Goal: Complete application form

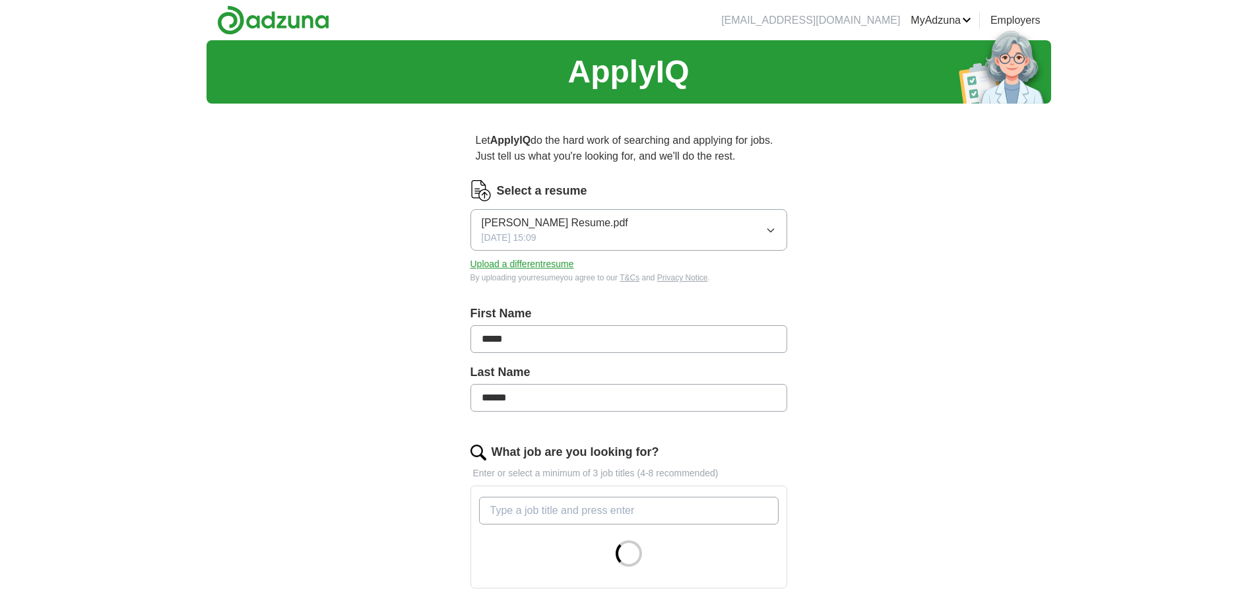
click at [570, 265] on button "Upload a different resume" at bounding box center [523, 264] width 104 height 14
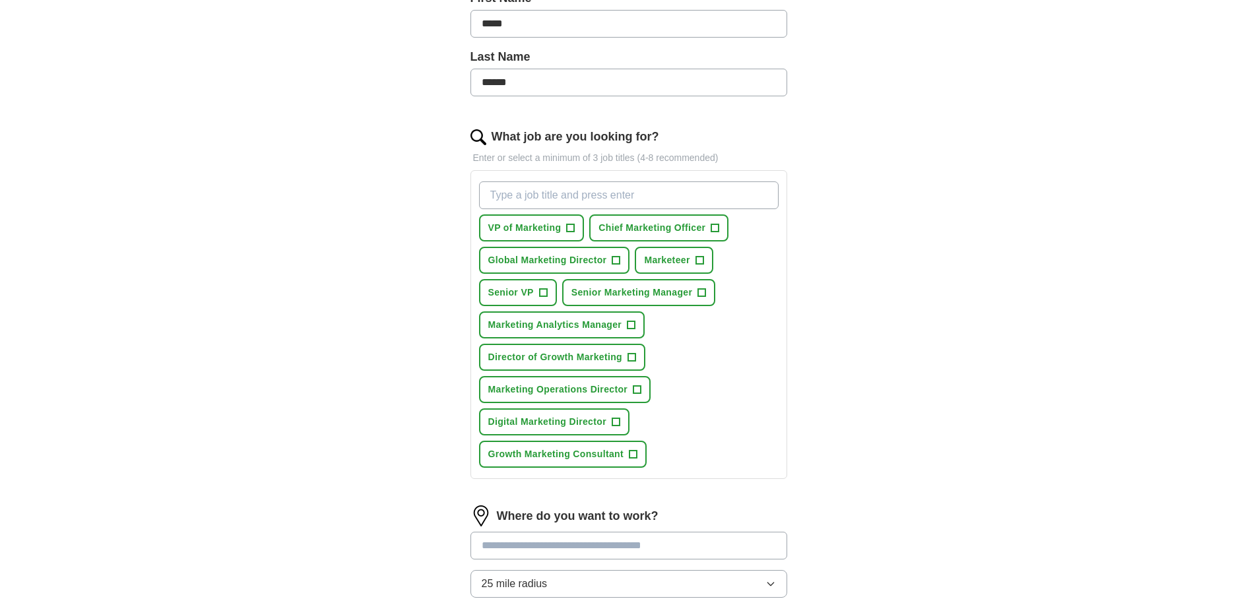
scroll to position [330, 0]
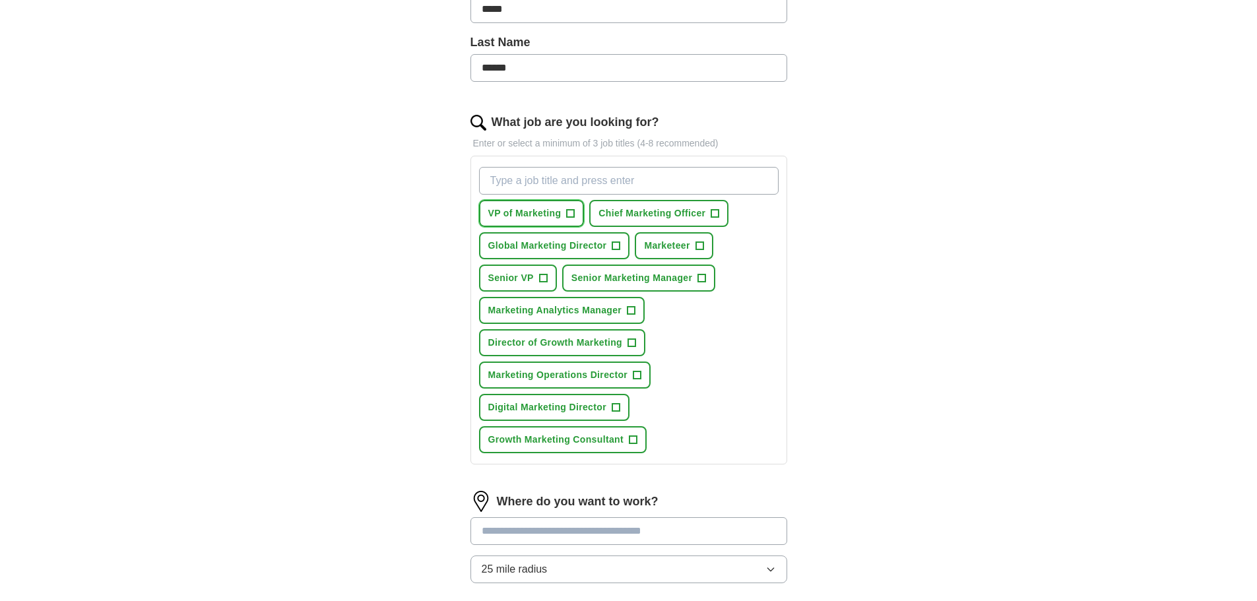
click at [572, 213] on span "+" at bounding box center [571, 214] width 8 height 11
click at [716, 212] on span "+" at bounding box center [715, 214] width 8 height 11
click at [612, 244] on button "Global Marketing Director +" at bounding box center [554, 245] width 151 height 27
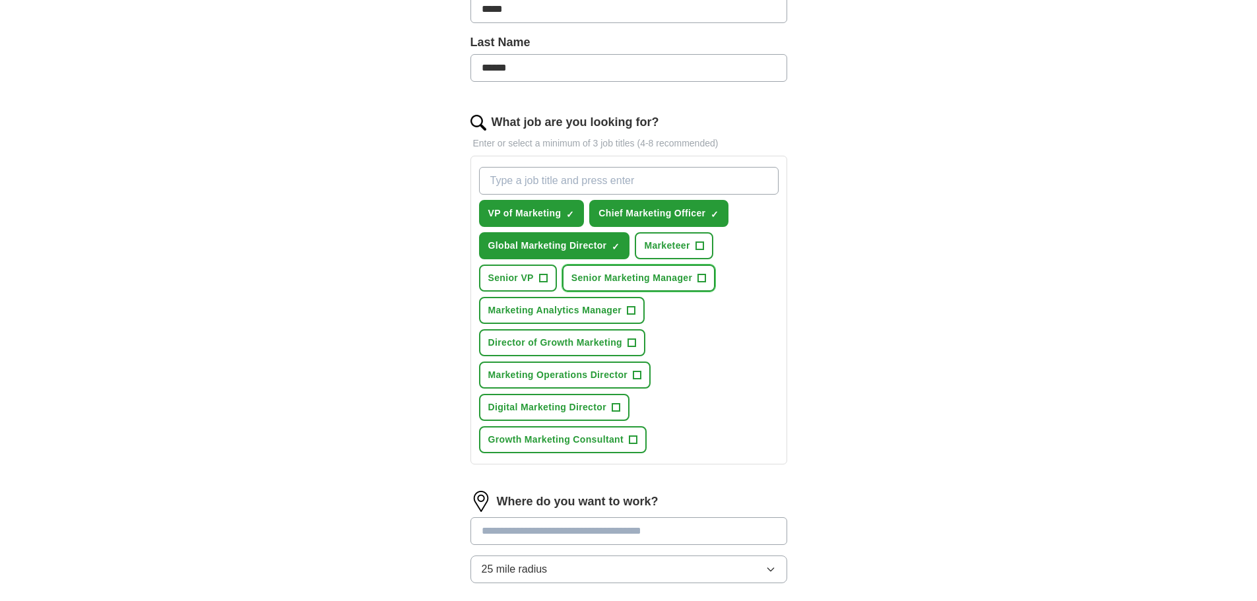
click at [703, 279] on span "+" at bounding box center [702, 278] width 8 height 11
click at [632, 339] on span "+" at bounding box center [632, 343] width 8 height 11
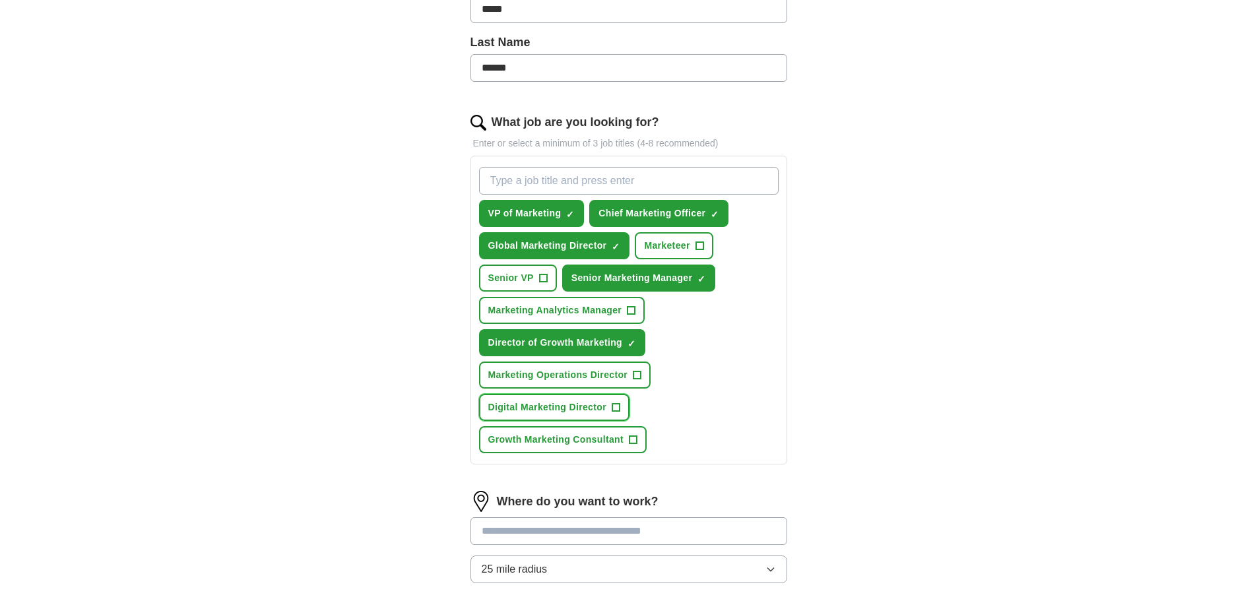
click at [614, 407] on span "+" at bounding box center [616, 408] width 8 height 11
click at [632, 438] on span "+" at bounding box center [633, 440] width 8 height 11
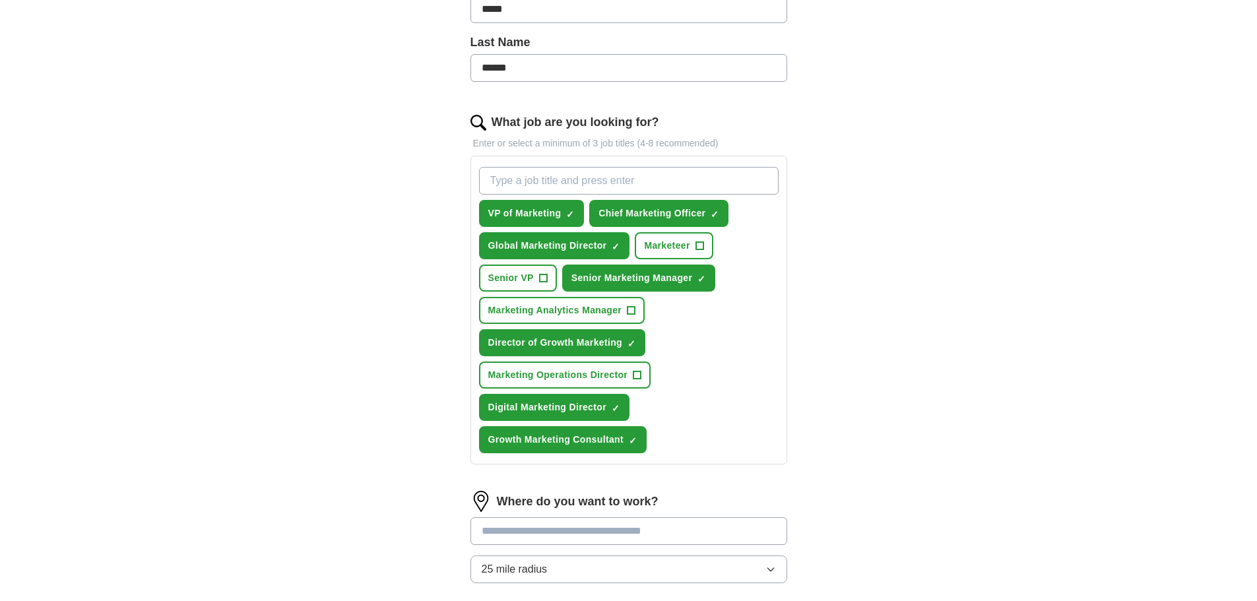
click at [576, 188] on input "What job are you looking for?" at bounding box center [629, 181] width 300 height 28
type input "Account Executive"
click at [889, 225] on div "ApplyIQ Let ApplyIQ do the hard work of searching and applying for jobs. Just t…" at bounding box center [629, 218] width 845 height 1016
click at [721, 184] on input "Account Executive" at bounding box center [629, 181] width 300 height 28
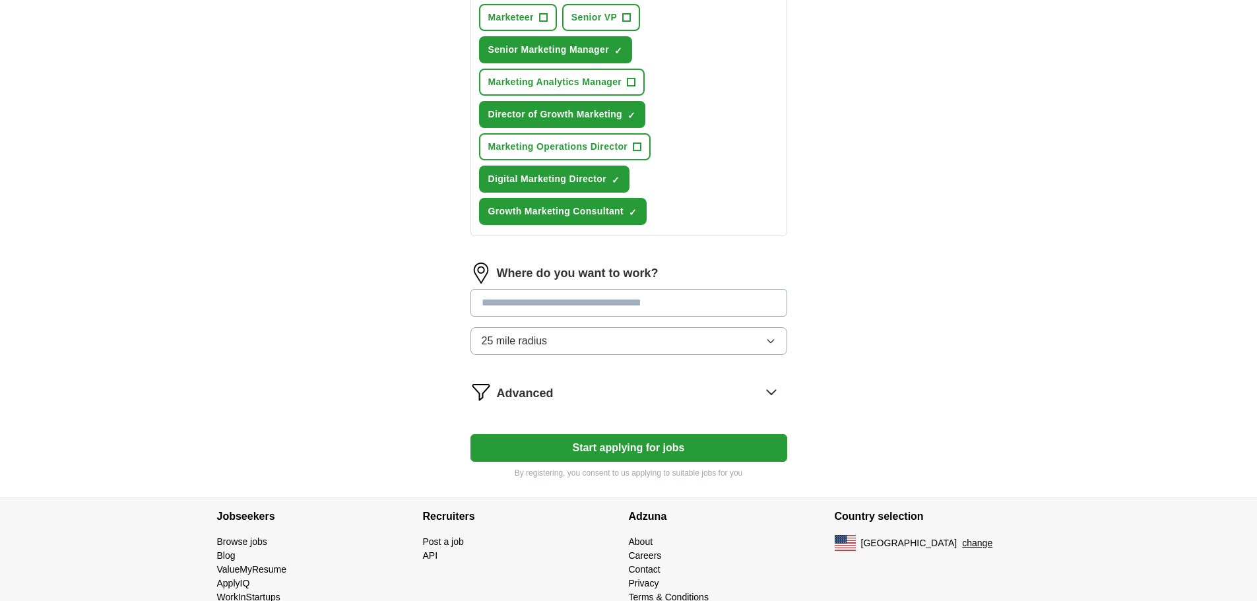
scroll to position [594, 0]
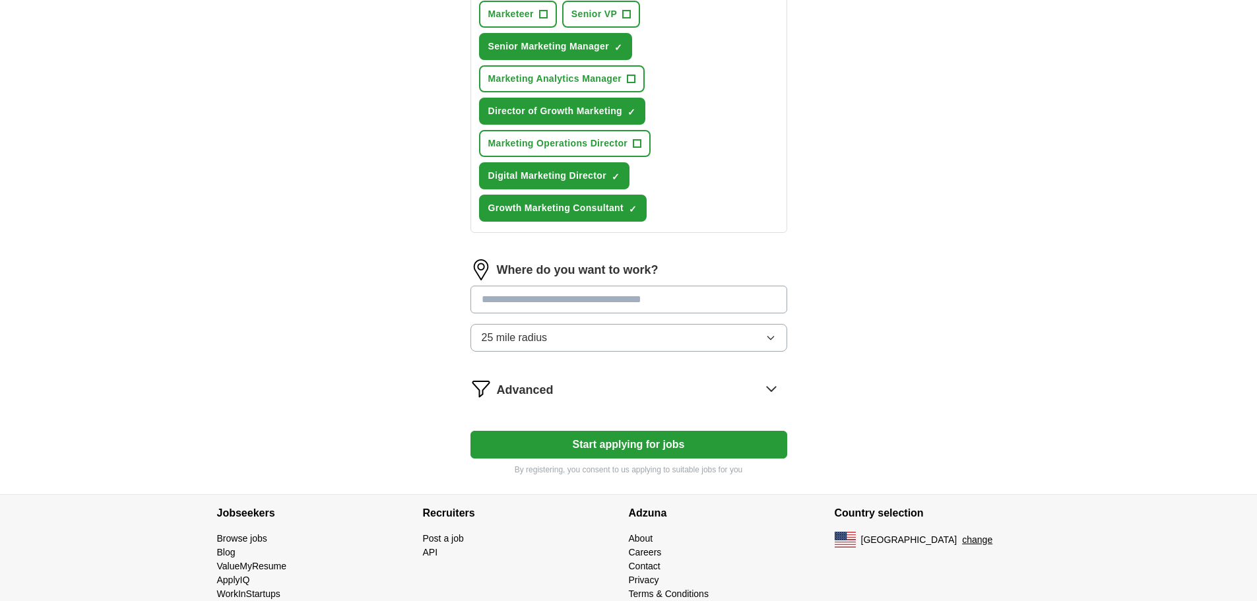
click at [579, 341] on button "25 mile radius" at bounding box center [629, 338] width 317 height 28
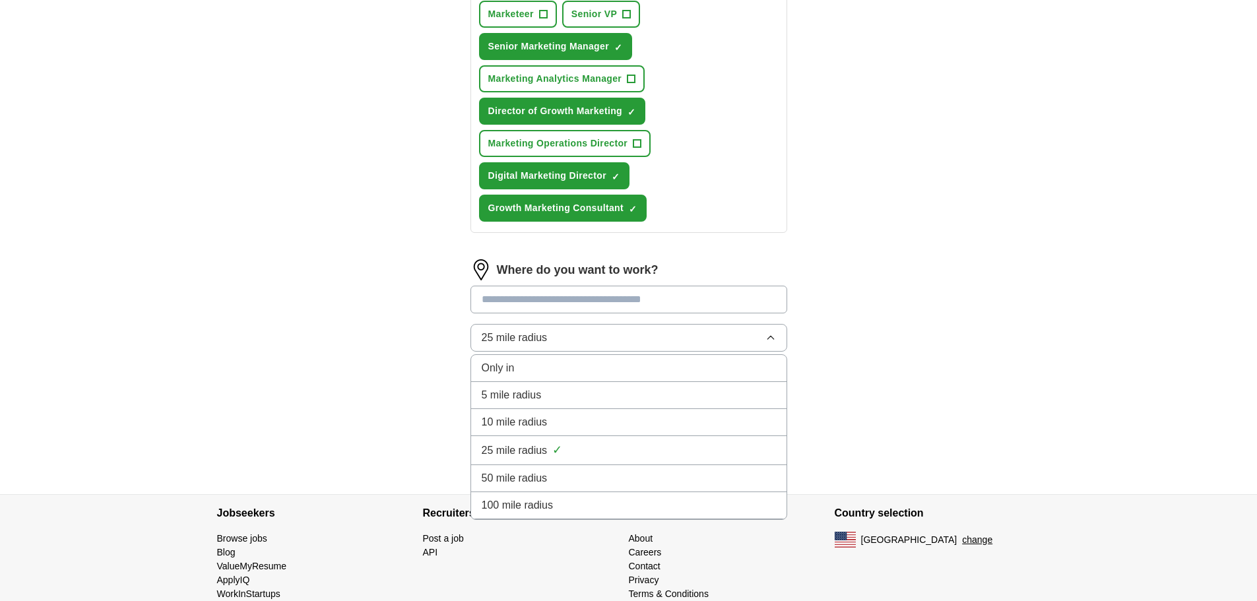
click at [537, 511] on span "100 mile radius" at bounding box center [518, 506] width 72 height 16
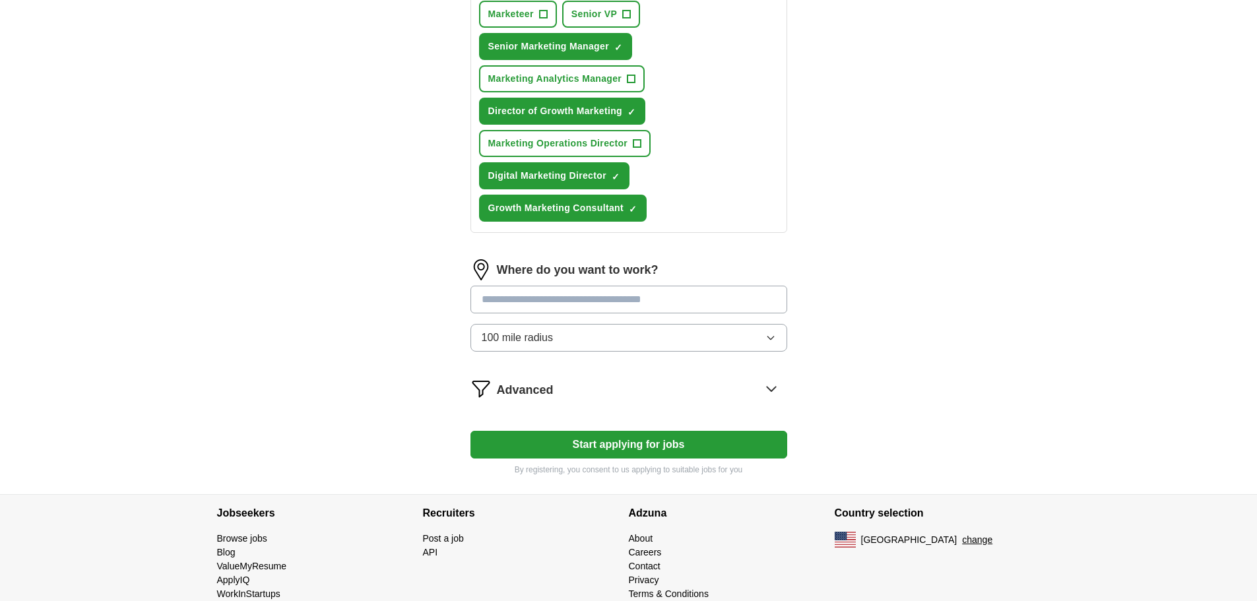
click at [609, 292] on input "text" at bounding box center [629, 300] width 317 height 28
type input "***"
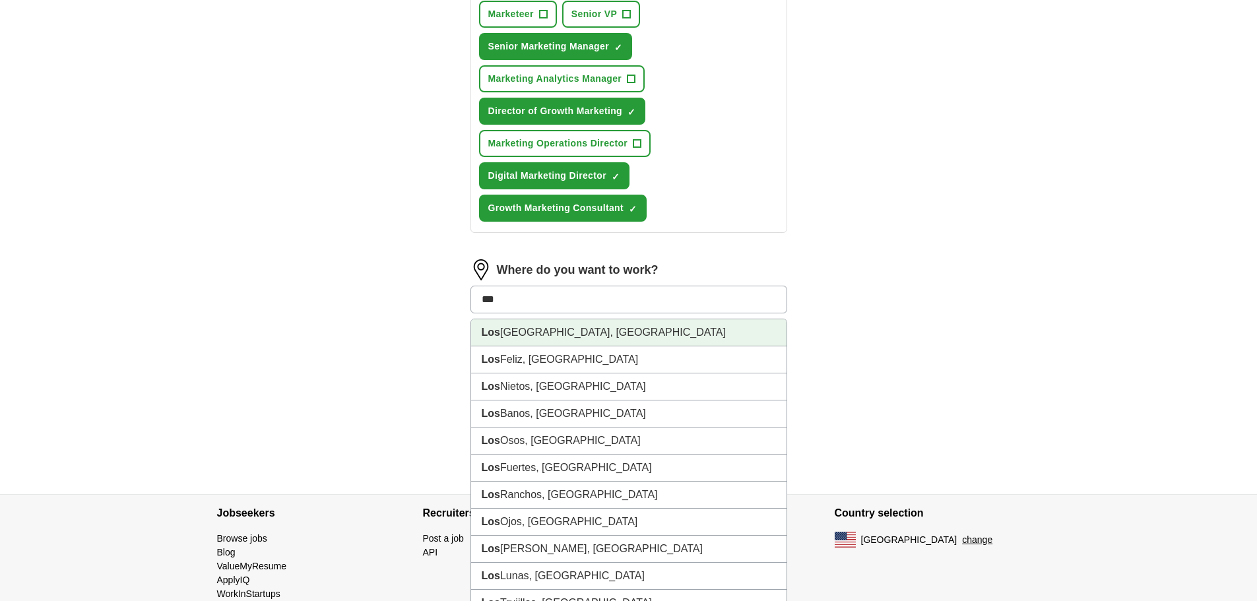
click at [645, 330] on li "[GEOGRAPHIC_DATA], [GEOGRAPHIC_DATA]" at bounding box center [628, 332] width 315 height 27
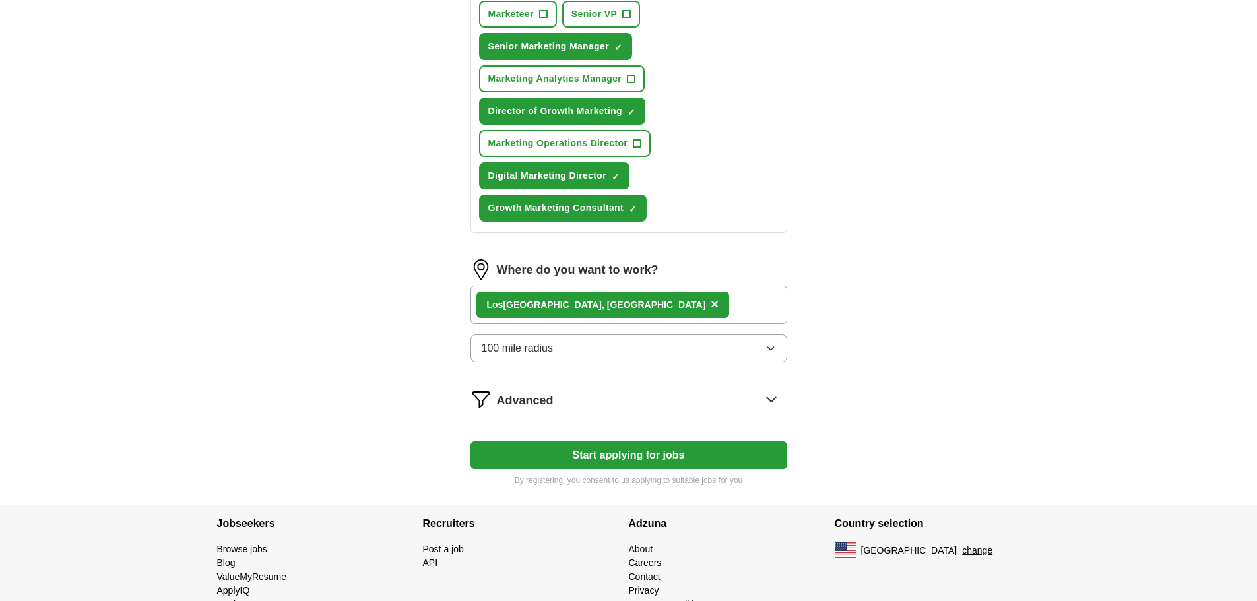
click at [609, 302] on div "[GEOGRAPHIC_DATA], [GEOGRAPHIC_DATA] ×" at bounding box center [629, 305] width 317 height 38
click at [612, 325] on div "Where do you want to work? [GEOGRAPHIC_DATA], [GEOGRAPHIC_DATA] × 100 mile radi…" at bounding box center [629, 316] width 317 height 114
click at [619, 313] on div "[GEOGRAPHIC_DATA], [GEOGRAPHIC_DATA] ×" at bounding box center [629, 305] width 317 height 38
click at [719, 316] on div "[GEOGRAPHIC_DATA], [GEOGRAPHIC_DATA] ×" at bounding box center [629, 305] width 317 height 38
click at [711, 302] on span "×" at bounding box center [715, 304] width 8 height 15
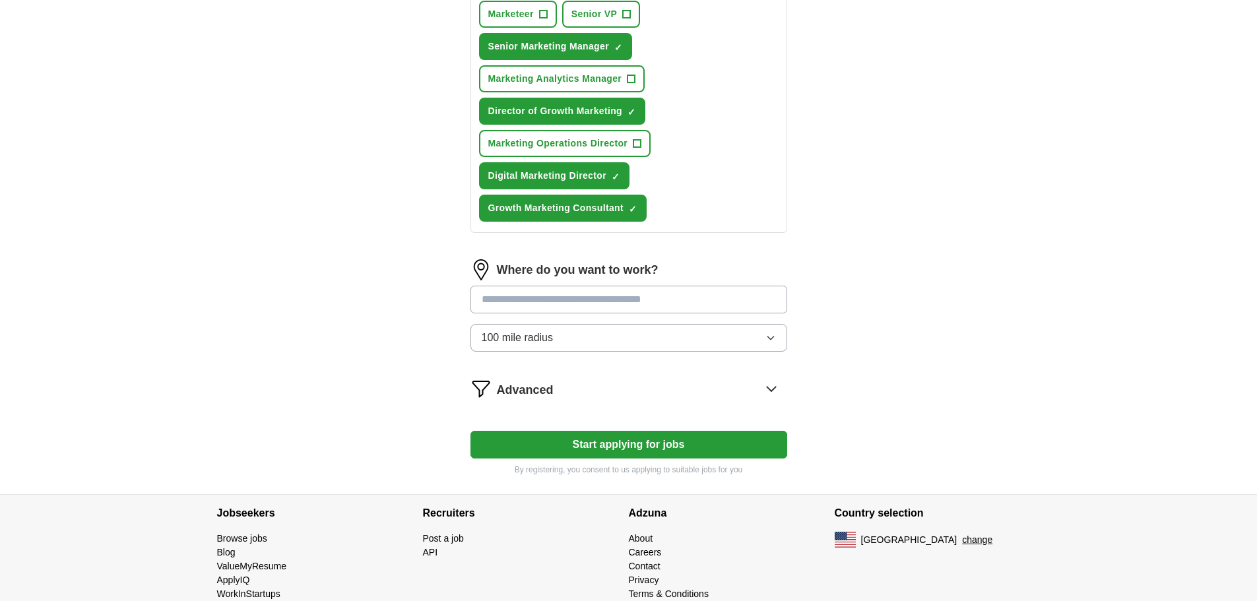
click at [616, 381] on div "Advanced" at bounding box center [642, 388] width 290 height 21
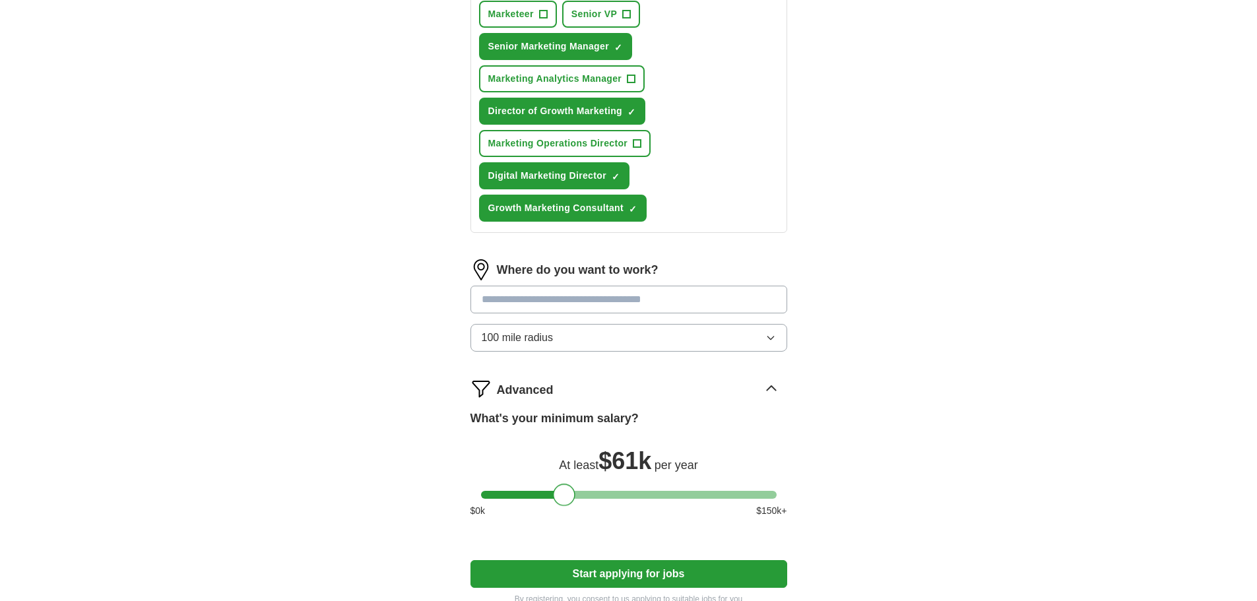
drag, startPoint x: 494, startPoint y: 495, endPoint x: 566, endPoint y: 494, distance: 71.3
click at [566, 494] on div at bounding box center [564, 495] width 22 height 22
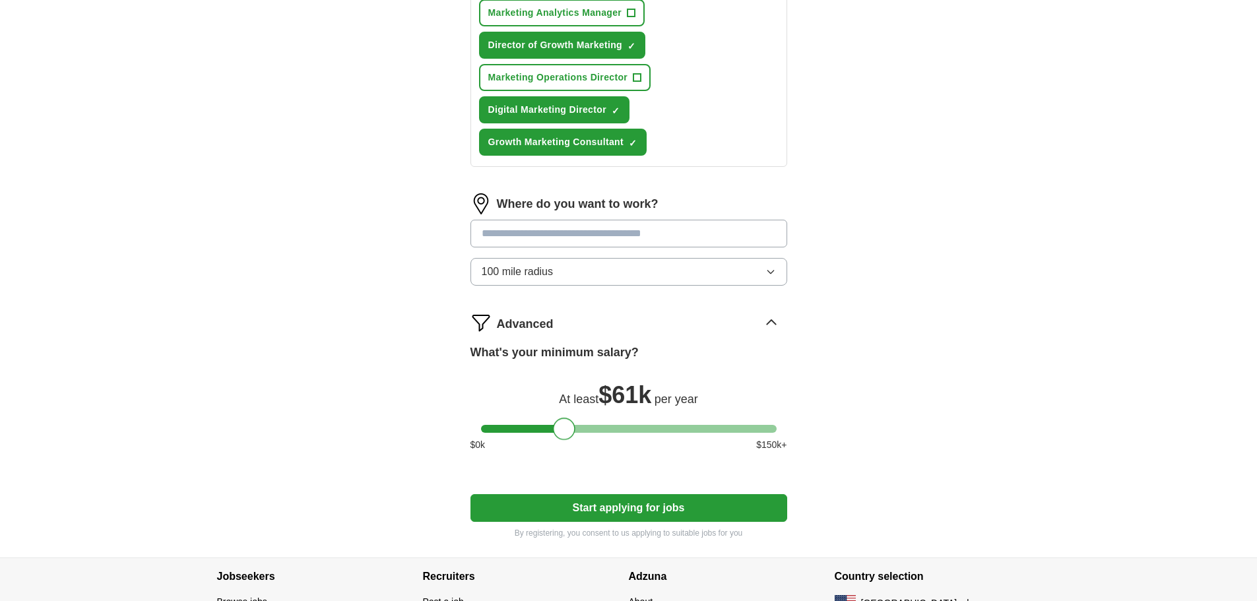
click at [629, 511] on button "Start applying for jobs" at bounding box center [629, 508] width 317 height 28
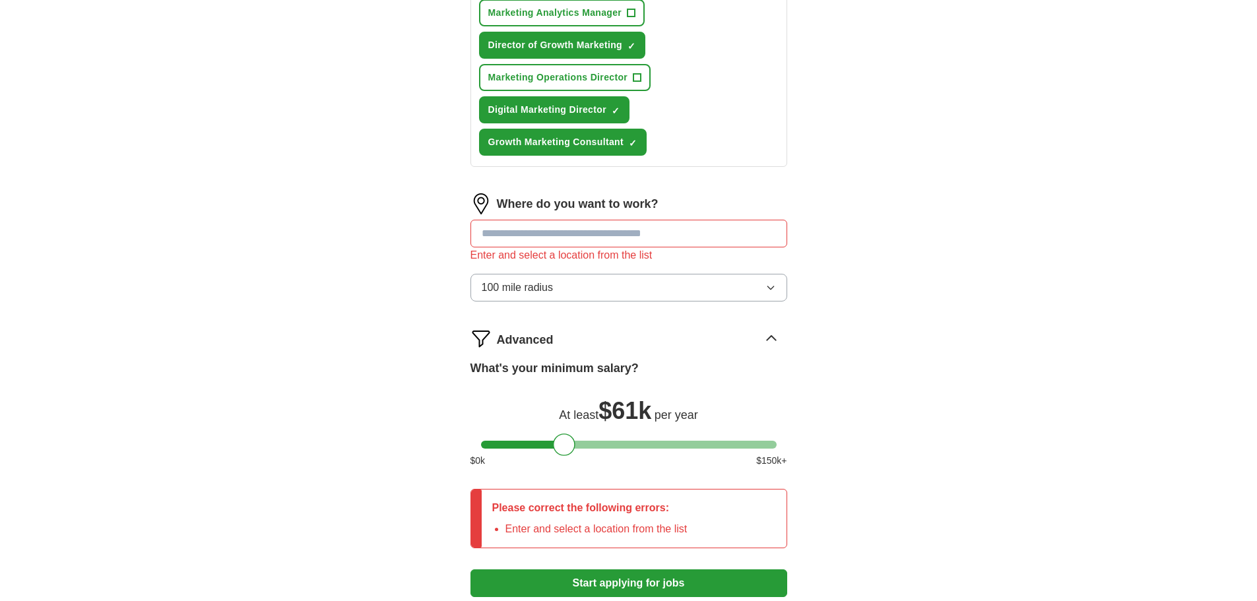
click at [601, 238] on input "text" at bounding box center [629, 234] width 317 height 28
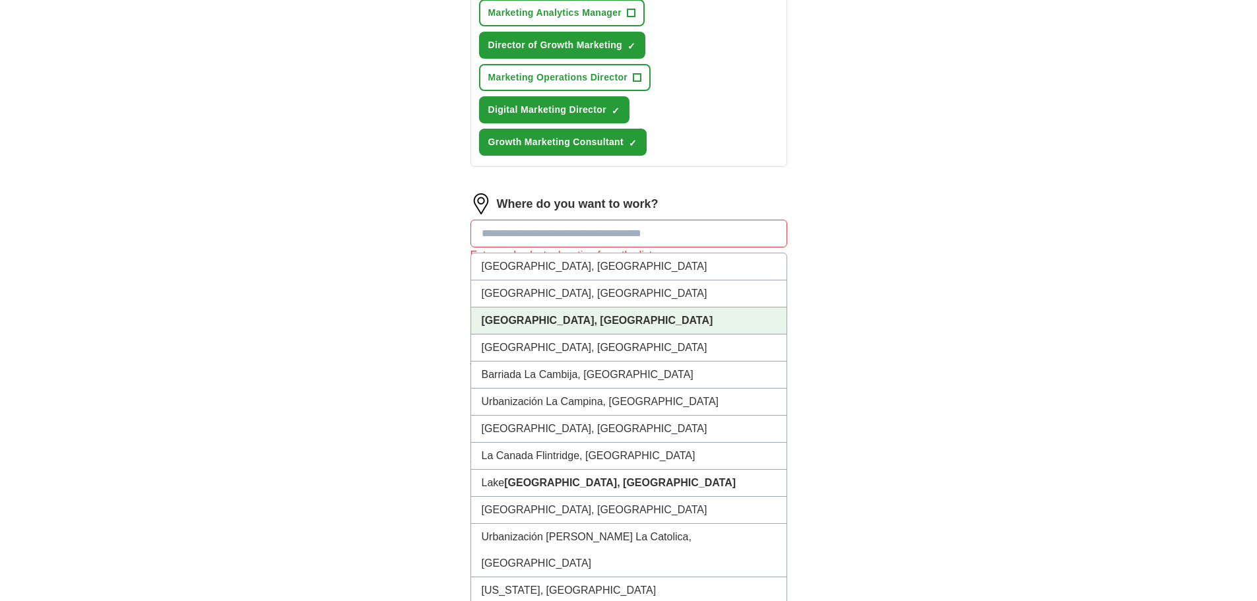
click at [575, 327] on li "[GEOGRAPHIC_DATA], [GEOGRAPHIC_DATA]" at bounding box center [628, 321] width 315 height 27
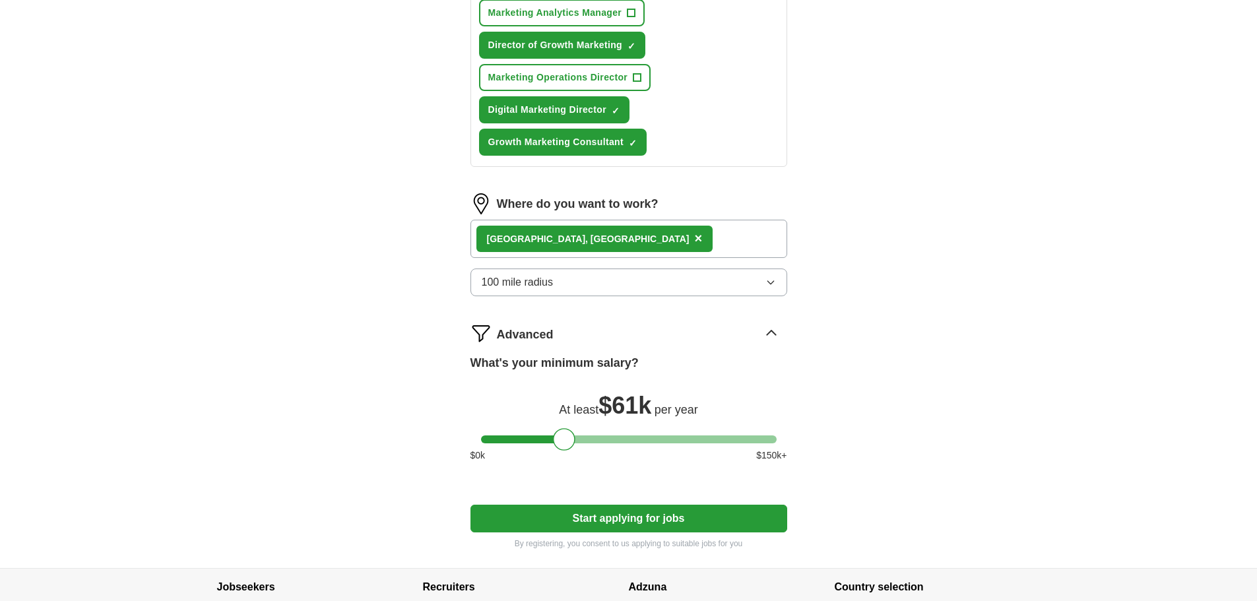
click at [704, 240] on div "[GEOGRAPHIC_DATA], [GEOGRAPHIC_DATA] ×" at bounding box center [629, 239] width 317 height 38
click at [568, 240] on strong "[GEOGRAPHIC_DATA], [GEOGRAPHIC_DATA]" at bounding box center [588, 239] width 203 height 11
click at [631, 240] on div "[GEOGRAPHIC_DATA], [GEOGRAPHIC_DATA] ×" at bounding box center [629, 239] width 317 height 38
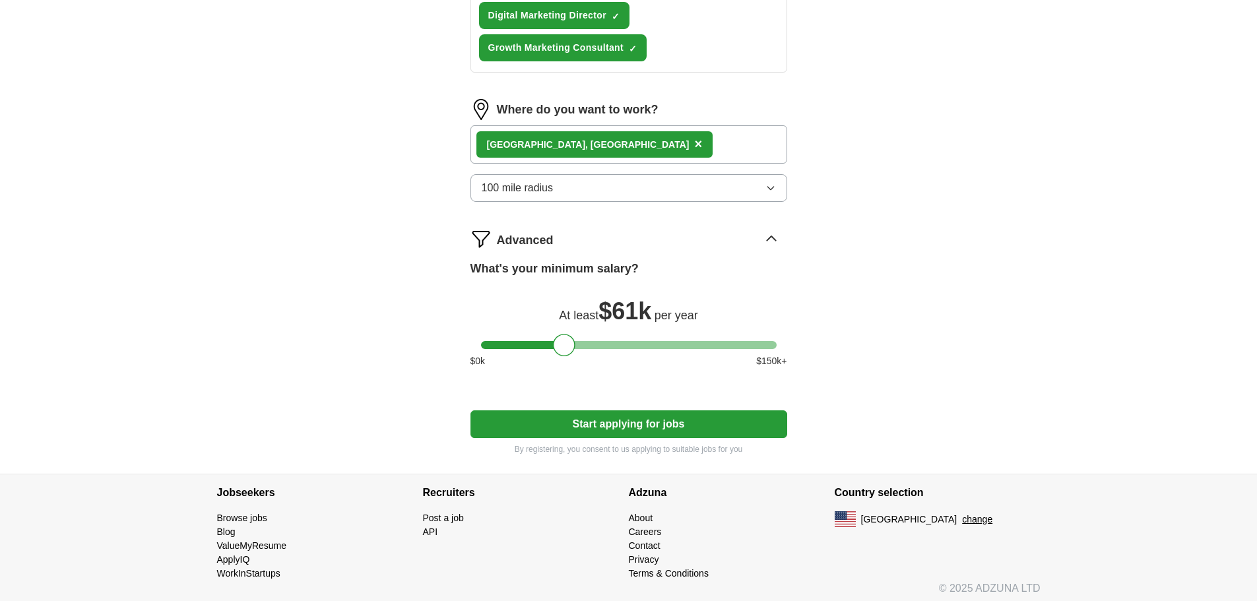
scroll to position [760, 0]
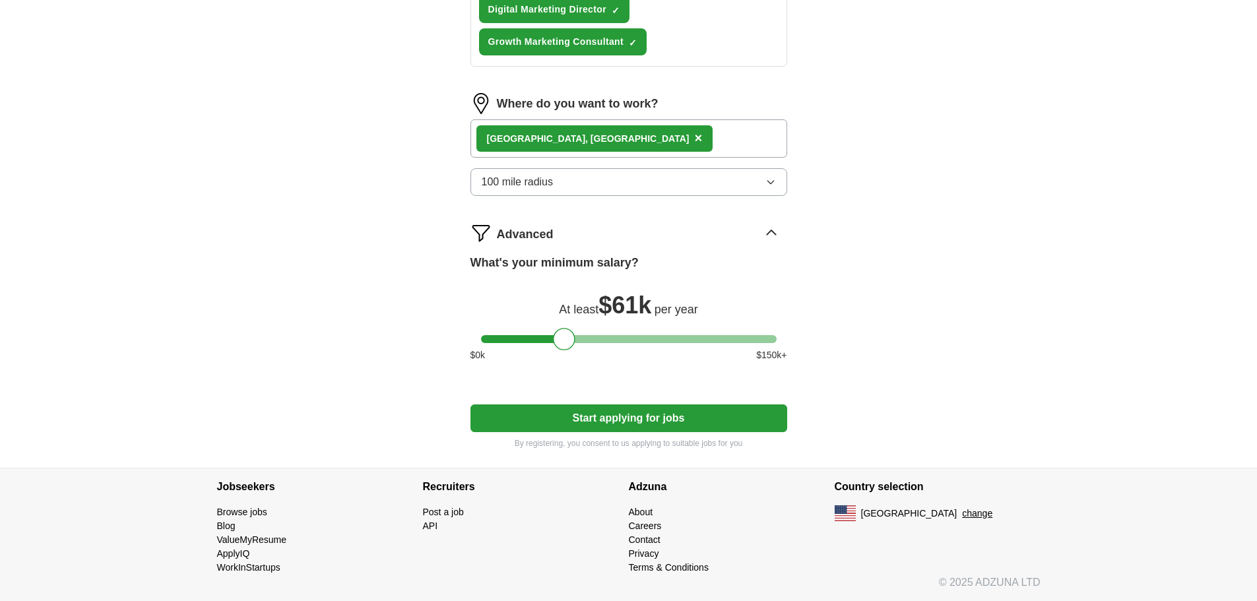
click at [708, 426] on button "Start applying for jobs" at bounding box center [629, 419] width 317 height 28
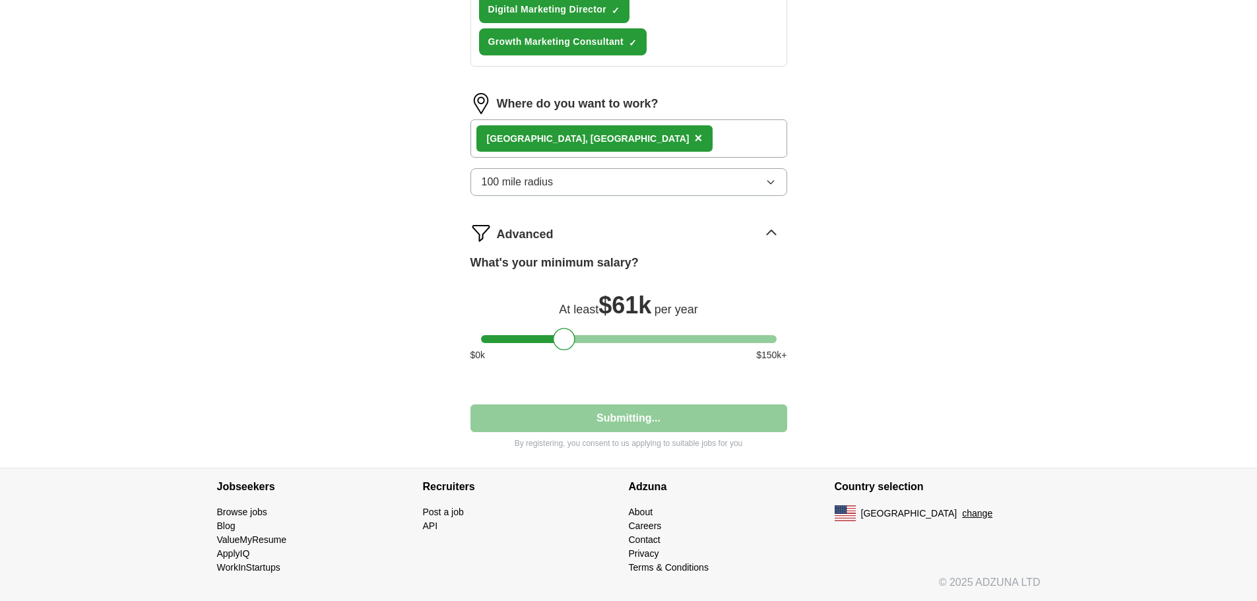
select select "**"
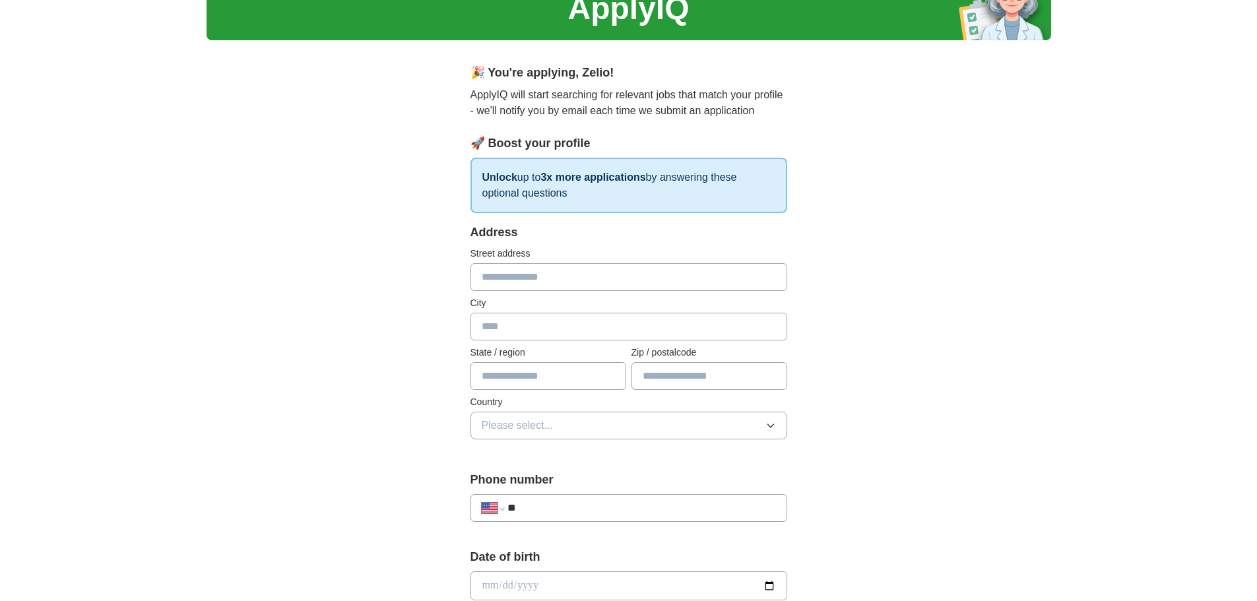
scroll to position [0, 0]
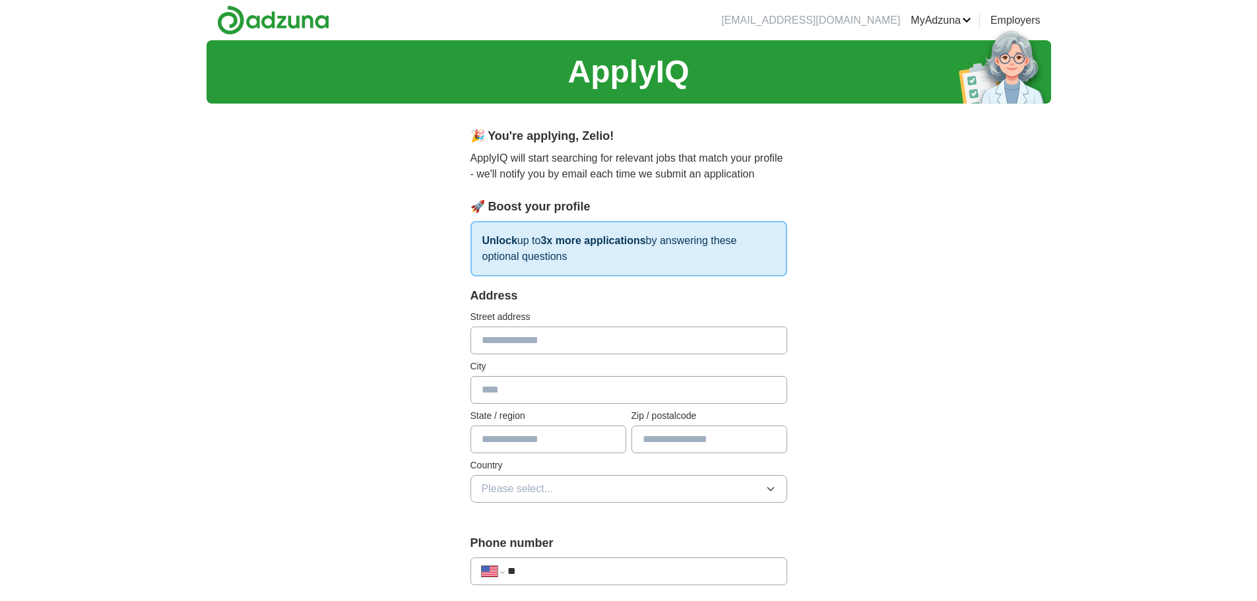
click at [591, 344] on input "text" at bounding box center [629, 341] width 317 height 28
click at [531, 337] on input "text" at bounding box center [629, 341] width 317 height 28
type input "**********"
type input "********"
type input "**"
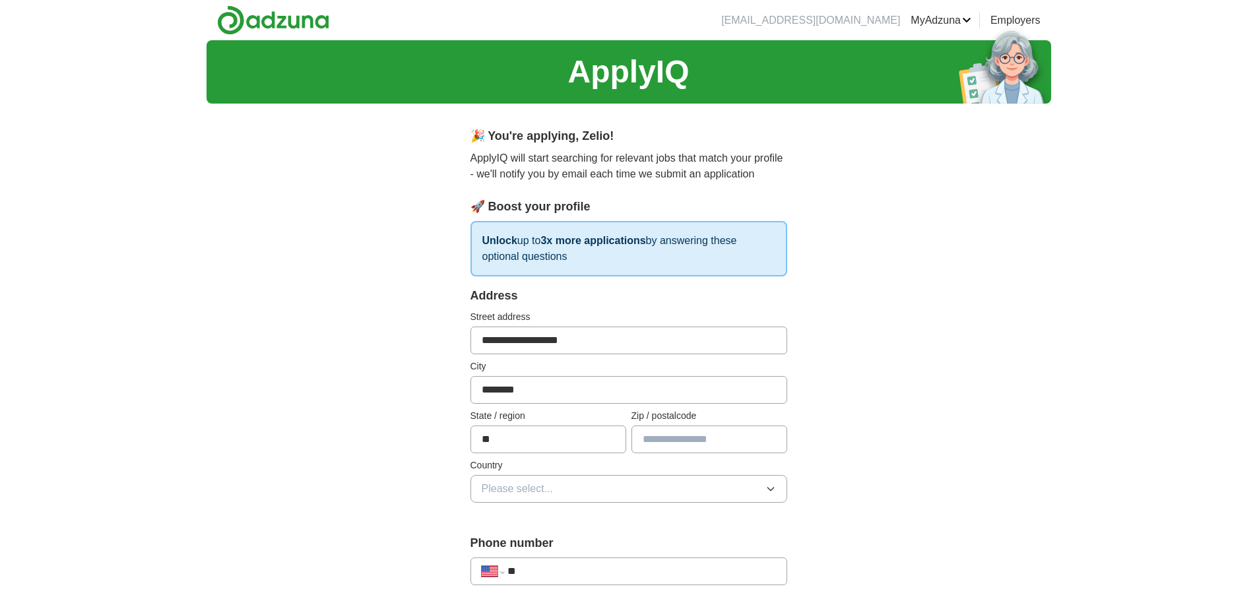
type input "*****"
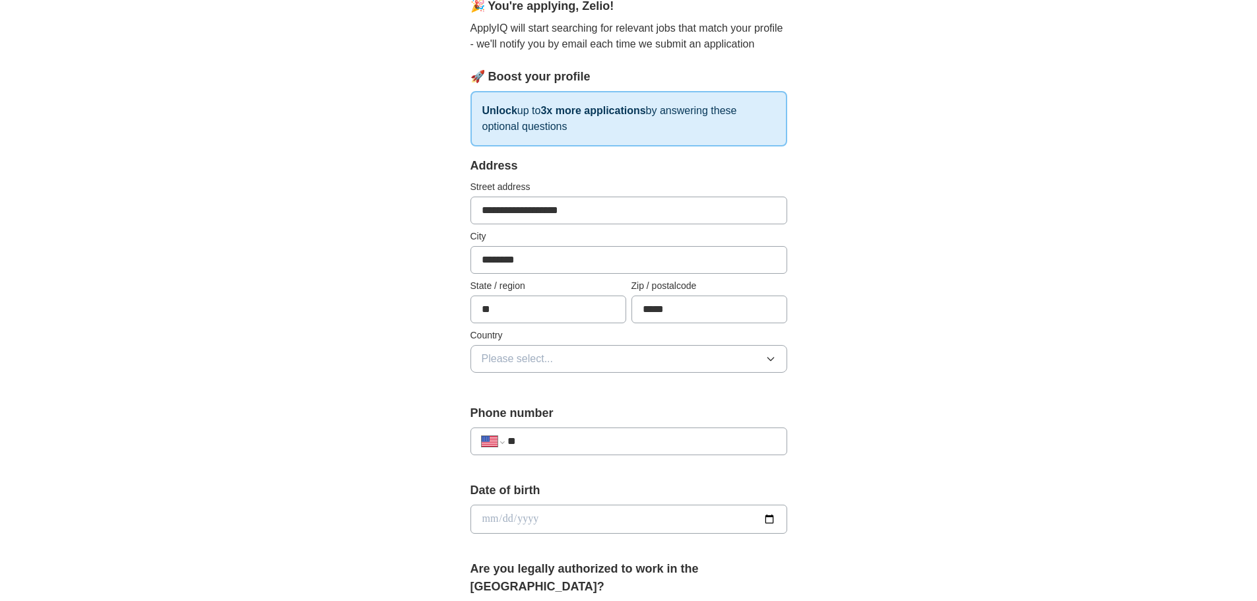
scroll to position [132, 0]
click at [561, 349] on button "Please select..." at bounding box center [629, 357] width 317 height 28
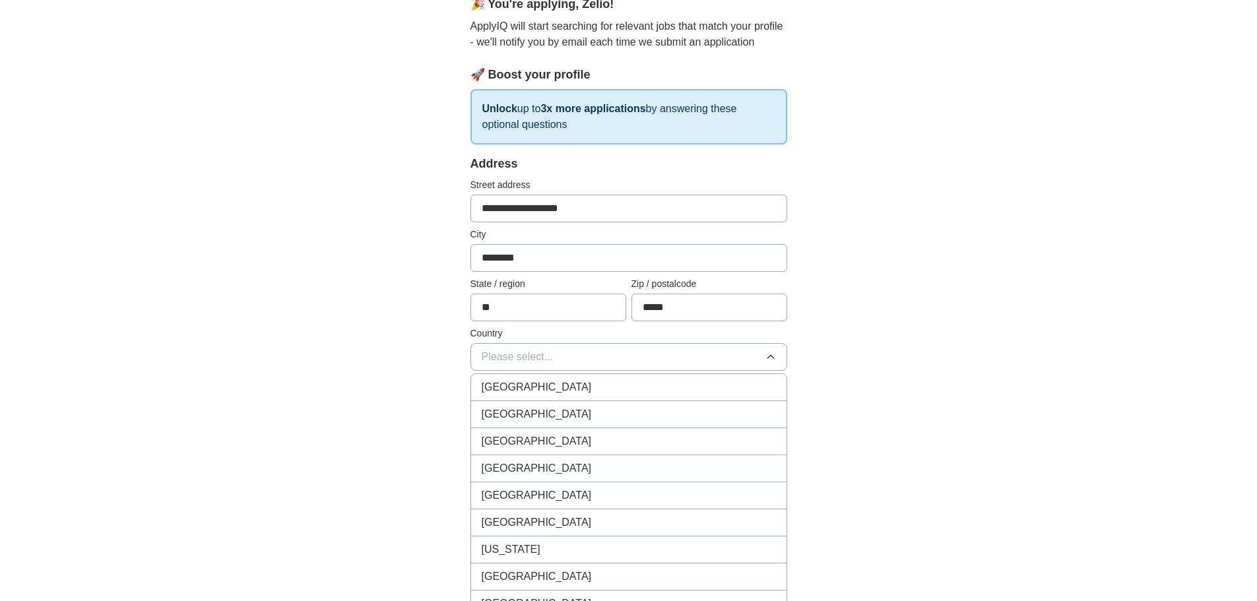
click at [551, 412] on div "[GEOGRAPHIC_DATA]" at bounding box center [629, 415] width 294 height 16
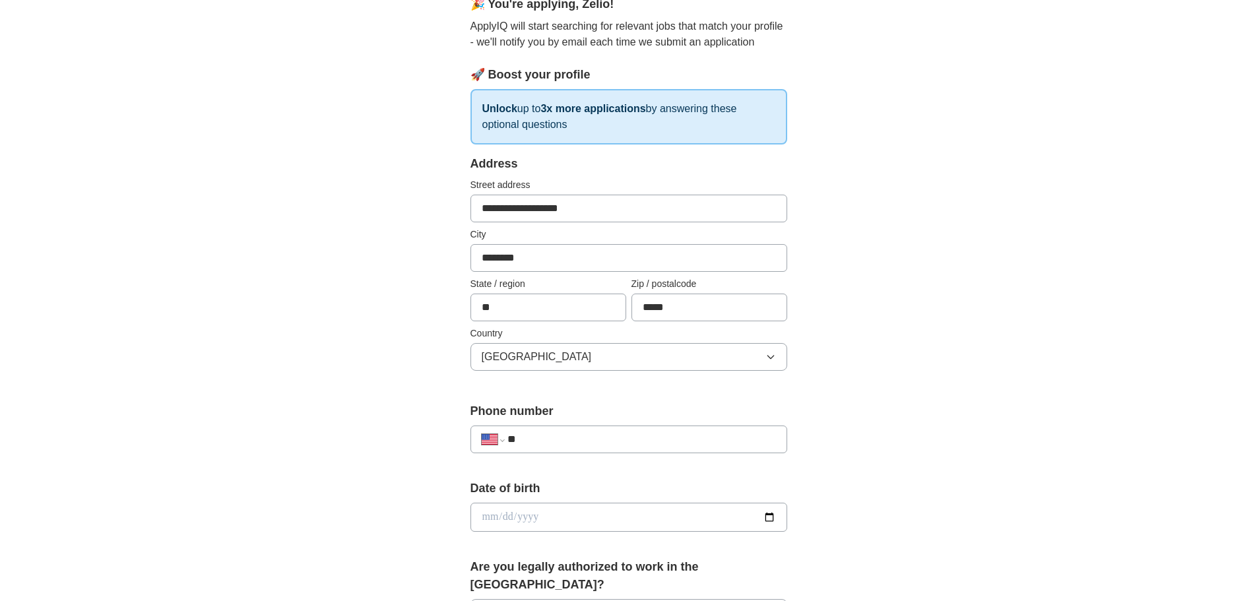
click at [583, 435] on input "**" at bounding box center [642, 440] width 268 height 16
type input "**********"
click at [762, 521] on input "date" at bounding box center [629, 517] width 317 height 29
type input "**********"
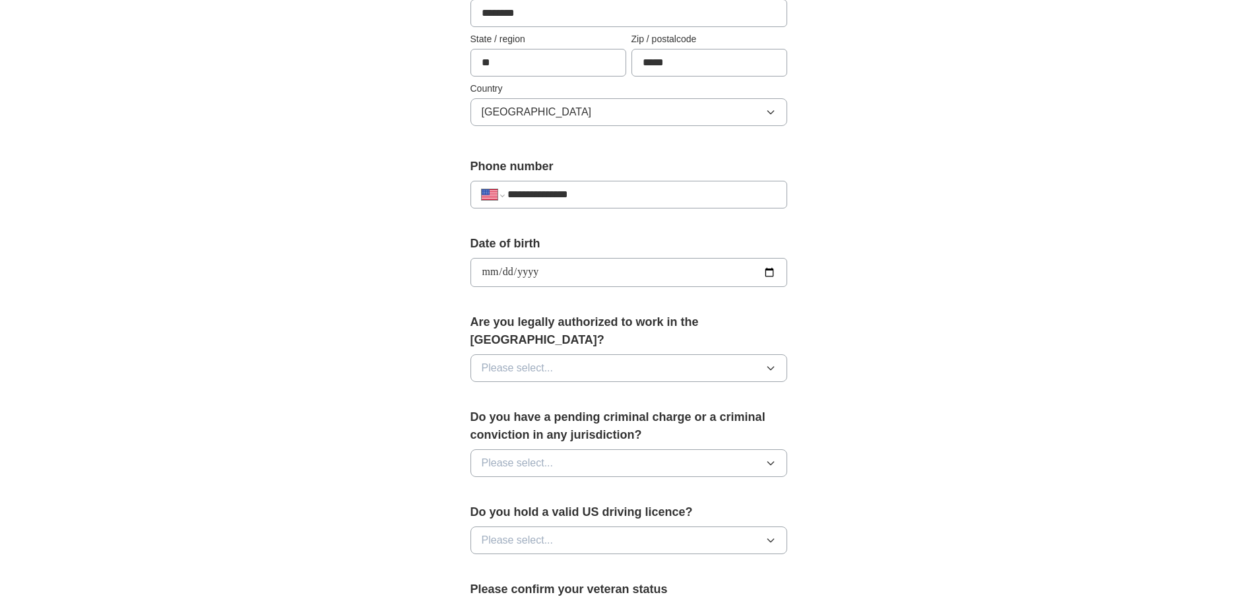
scroll to position [396, 0]
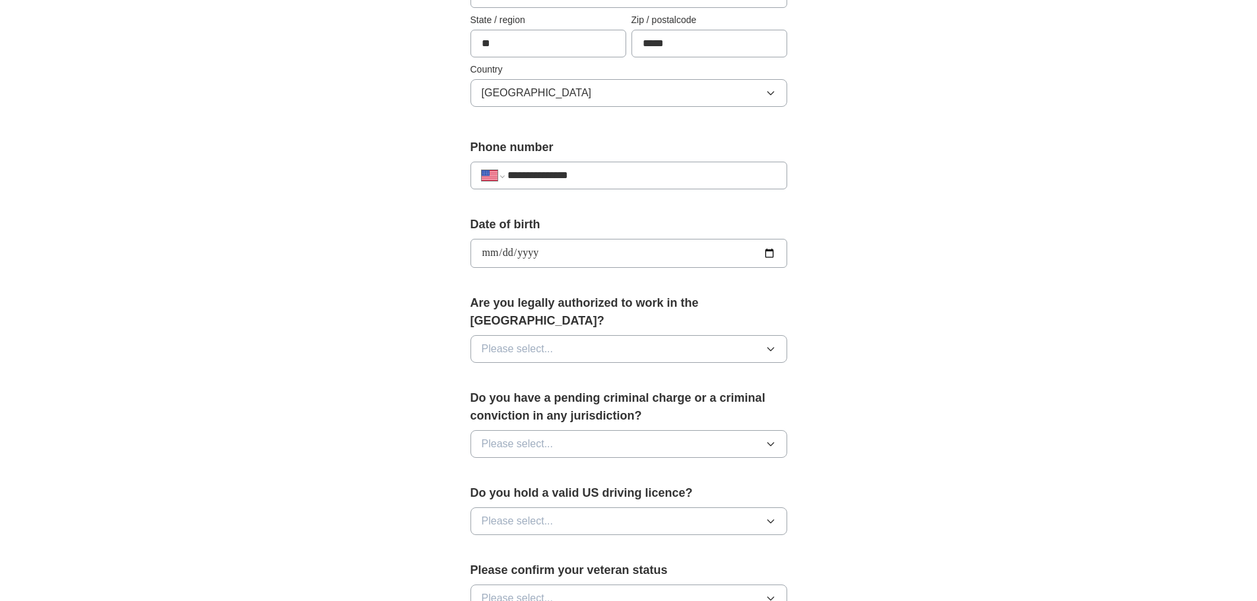
click at [651, 335] on button "Please select..." at bounding box center [629, 349] width 317 height 28
click at [595, 372] on div "Yes" at bounding box center [629, 380] width 294 height 16
click at [593, 430] on button "Please select..." at bounding box center [629, 444] width 317 height 28
click at [523, 494] on div "No" at bounding box center [629, 502] width 294 height 16
click at [603, 508] on button "Please select..." at bounding box center [629, 522] width 317 height 28
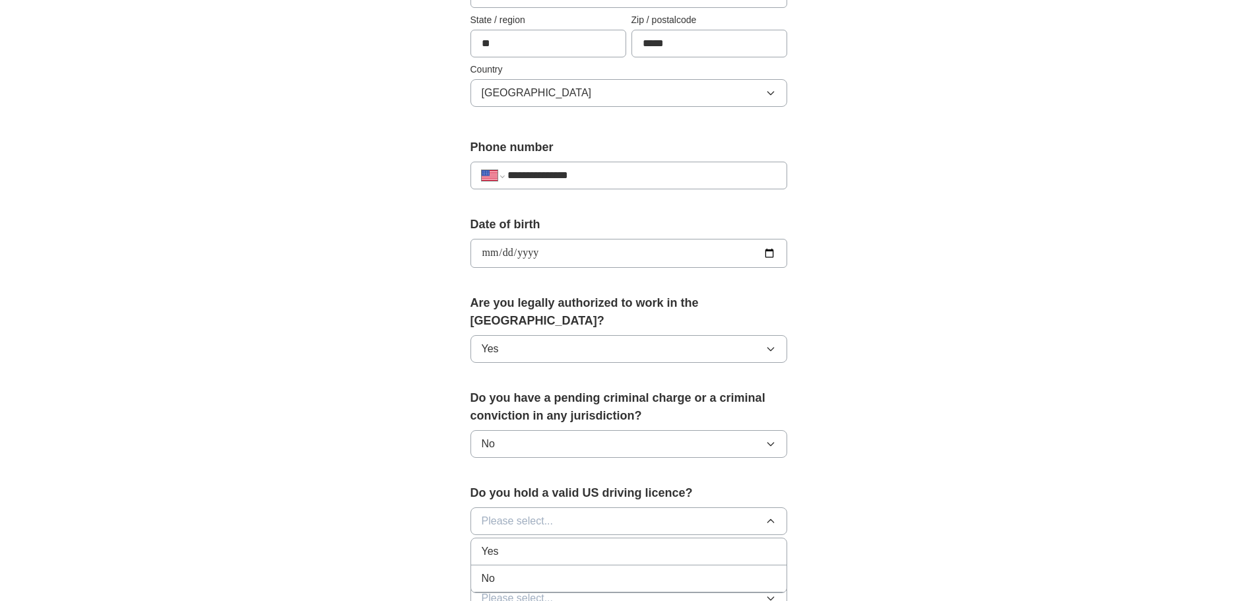
click at [555, 544] on div "Yes" at bounding box center [629, 552] width 294 height 16
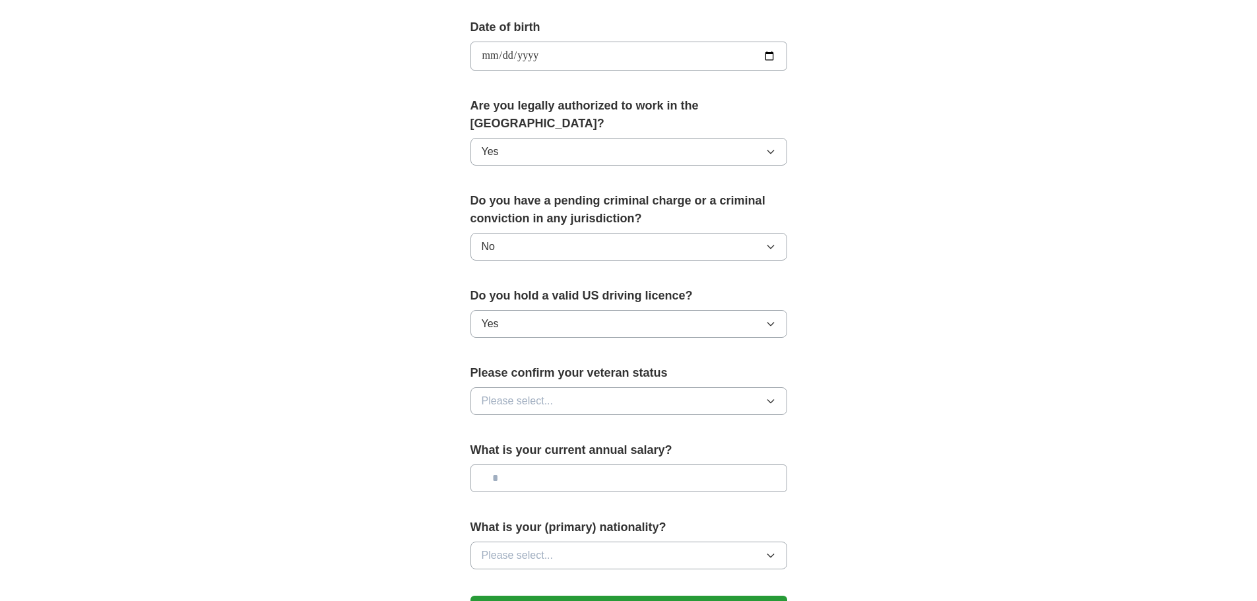
scroll to position [594, 0]
click at [619, 387] on button "Please select..." at bounding box center [629, 401] width 317 height 28
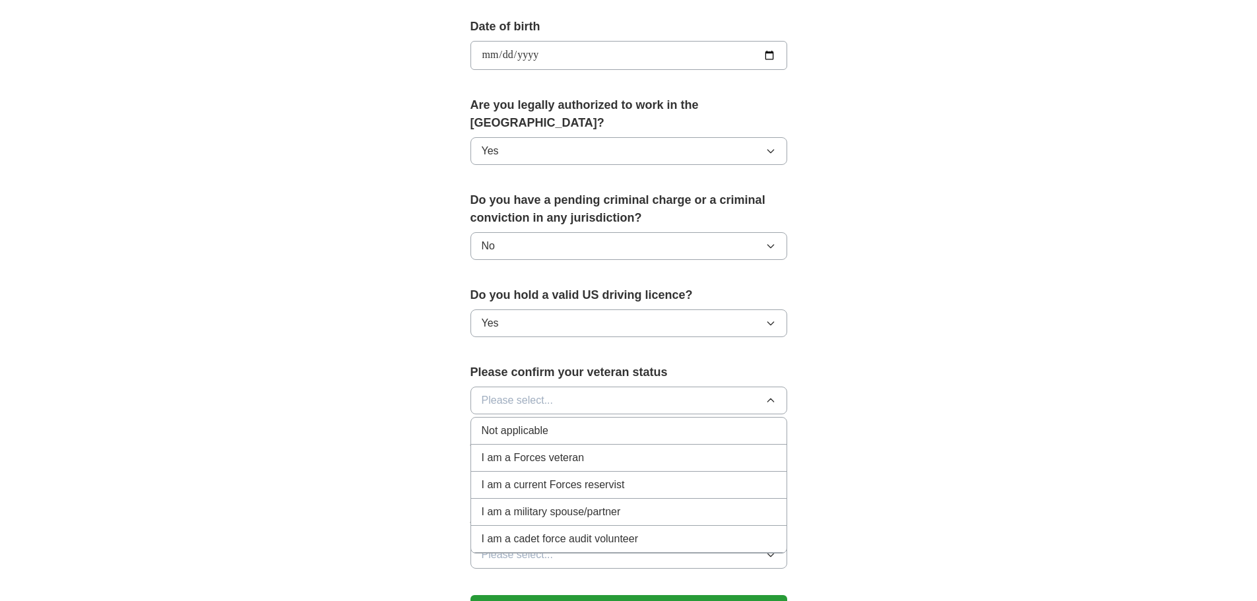
click at [558, 423] on div "Not applicable" at bounding box center [629, 431] width 294 height 16
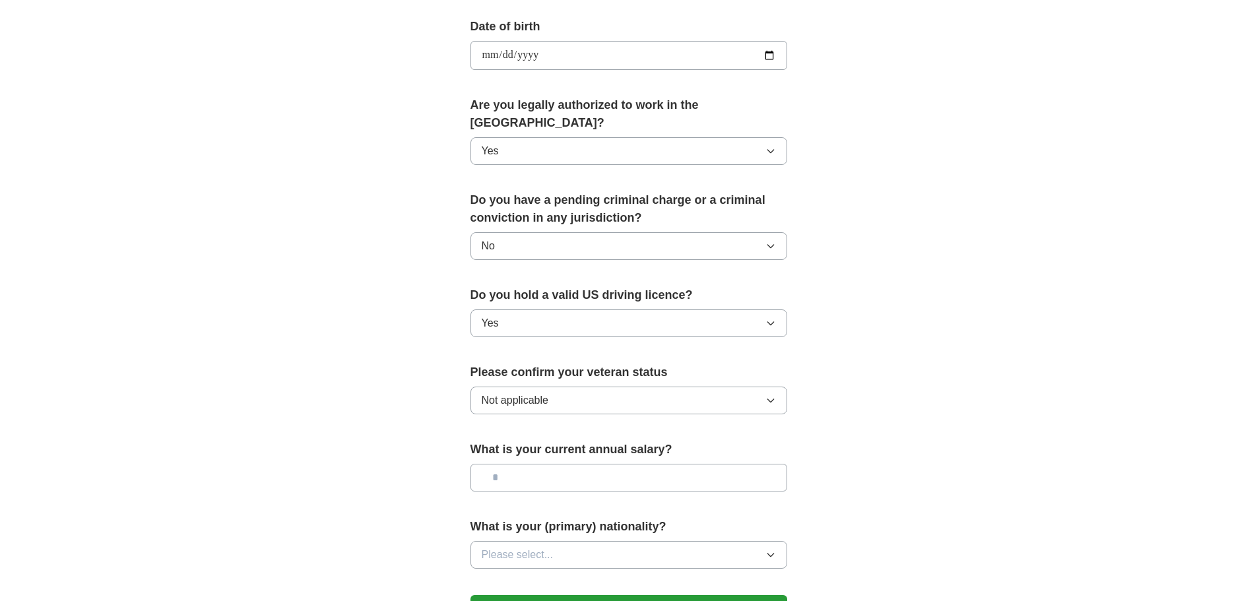
click at [549, 468] on input "text" at bounding box center [629, 478] width 317 height 28
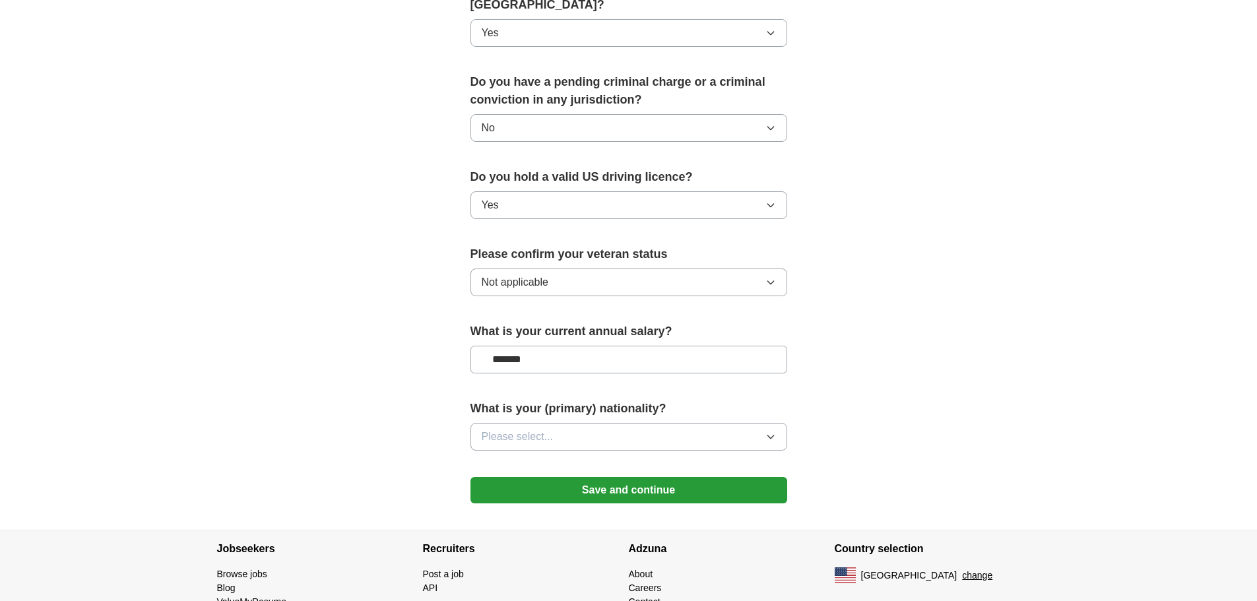
scroll to position [726, 0]
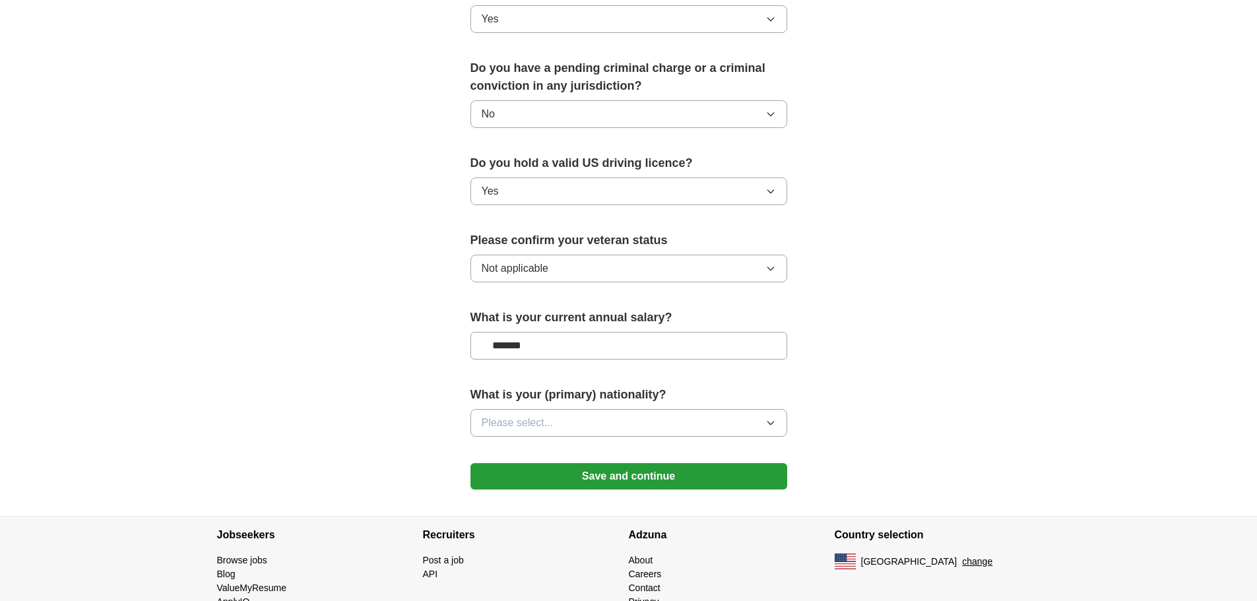
type input "*******"
click at [605, 409] on button "Please select..." at bounding box center [629, 423] width 317 height 28
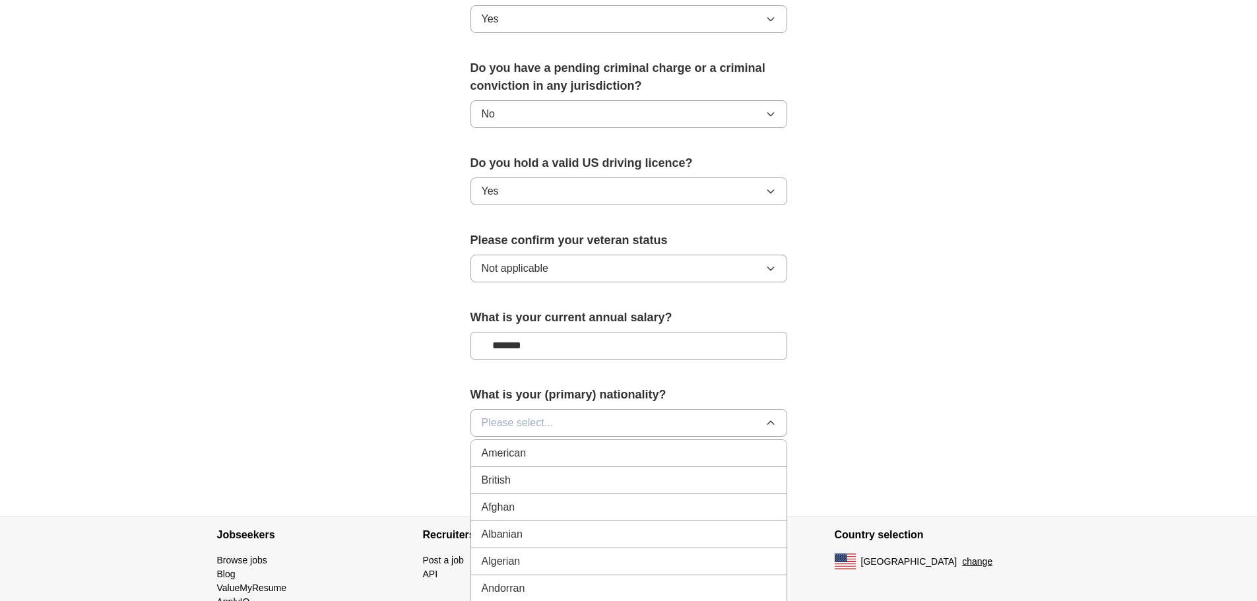
click at [586, 445] on div "American" at bounding box center [629, 453] width 294 height 16
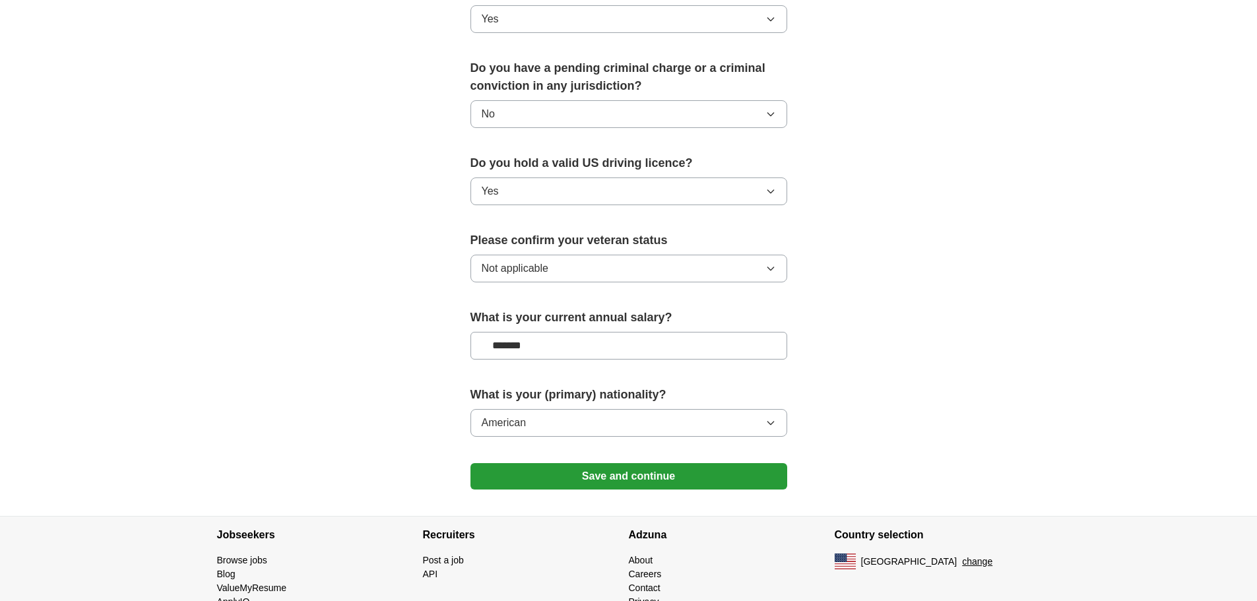
click at [623, 410] on button "American" at bounding box center [629, 423] width 317 height 28
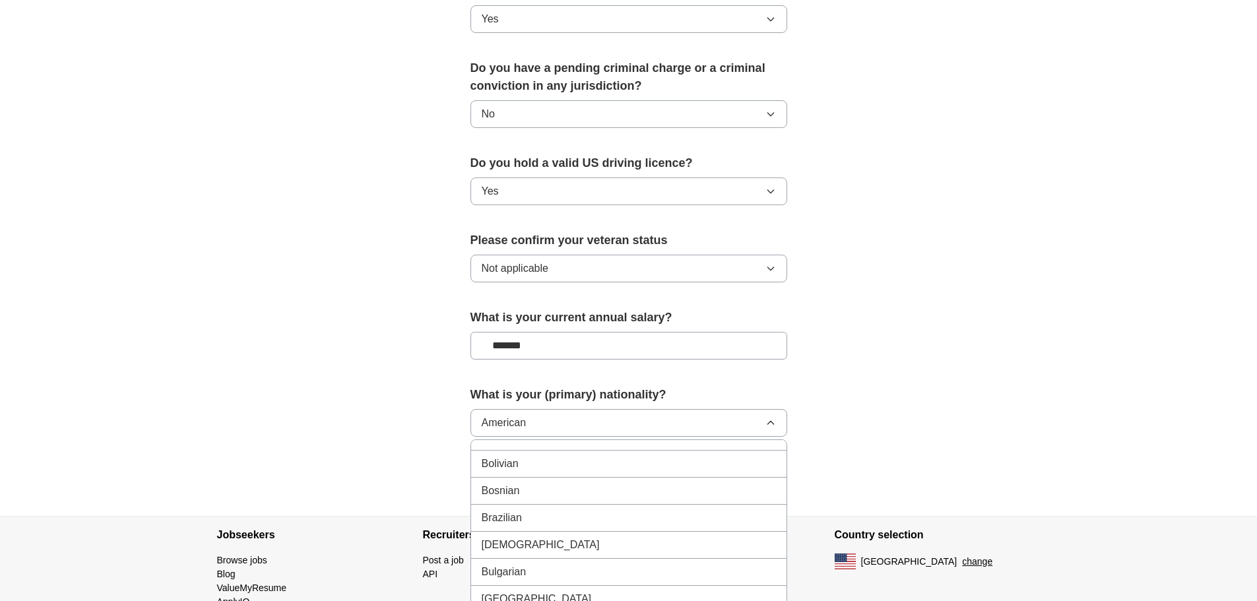
scroll to position [660, 0]
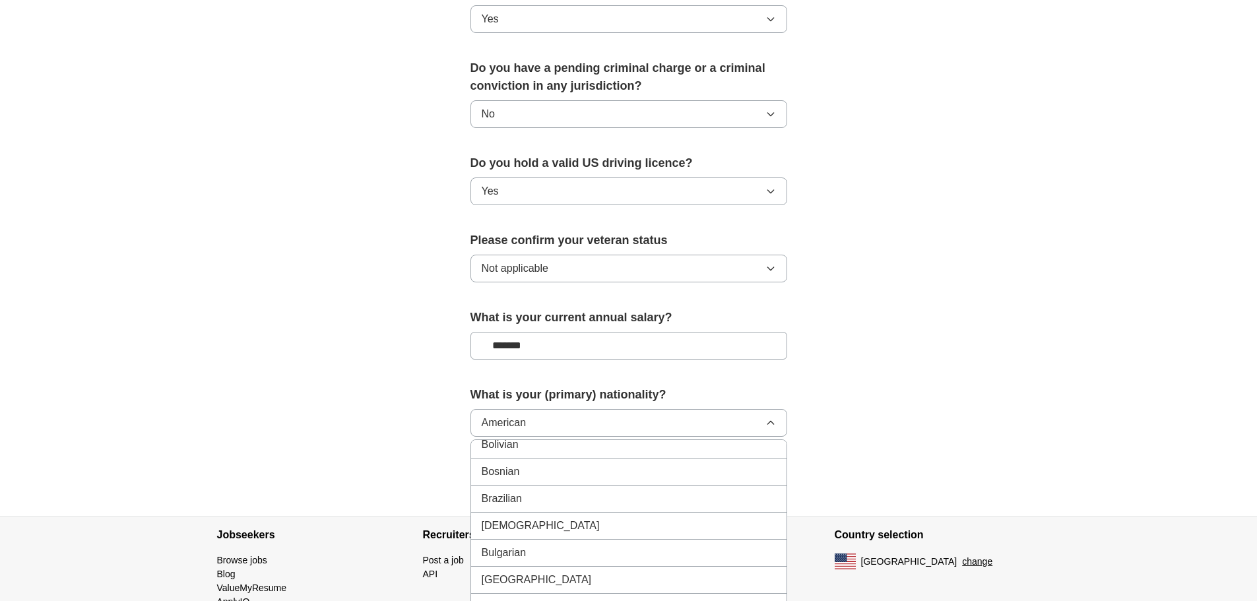
click at [513, 491] on span "Brazilian" at bounding box center [502, 499] width 40 height 16
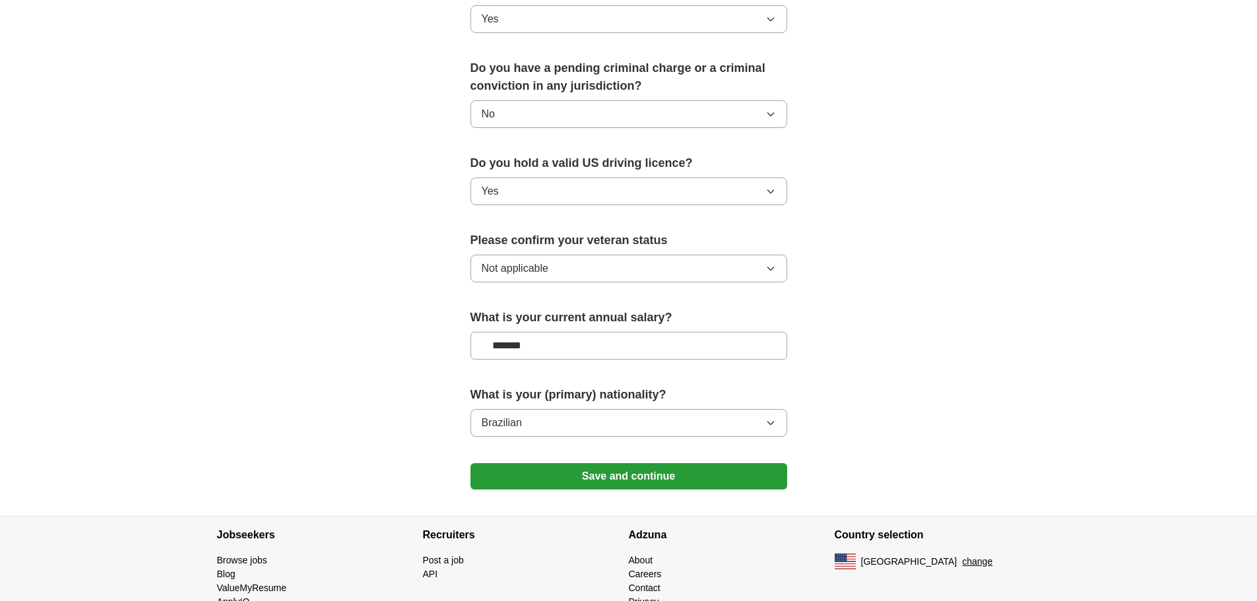
click at [678, 409] on button "Brazilian" at bounding box center [629, 423] width 317 height 28
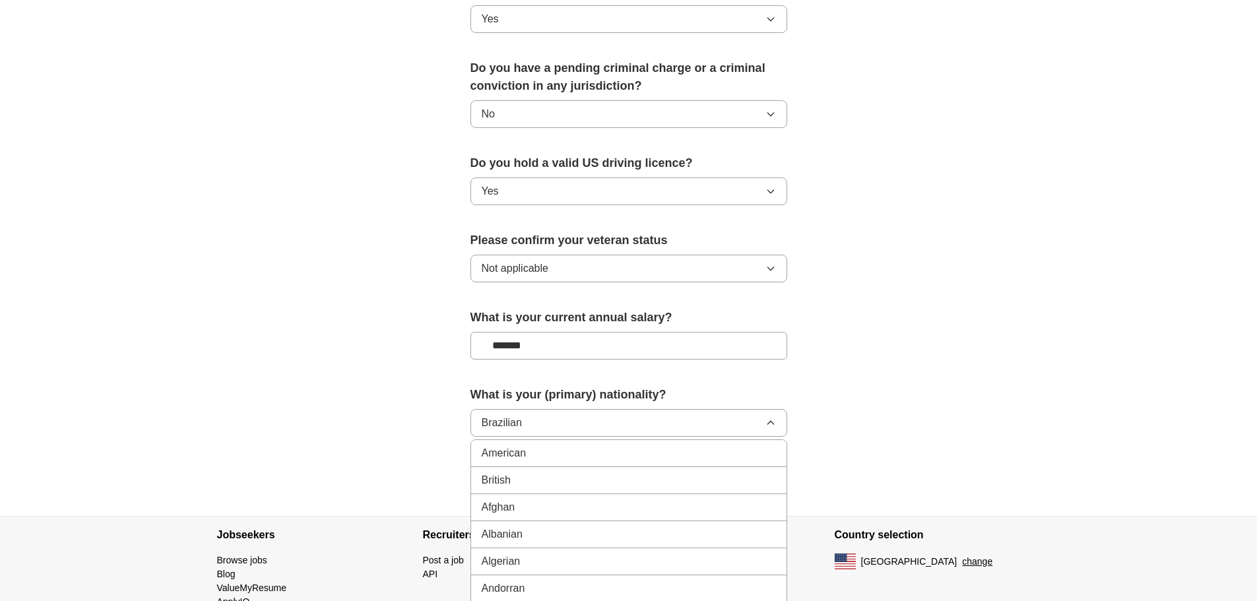
click at [579, 445] on div "American" at bounding box center [629, 453] width 294 height 16
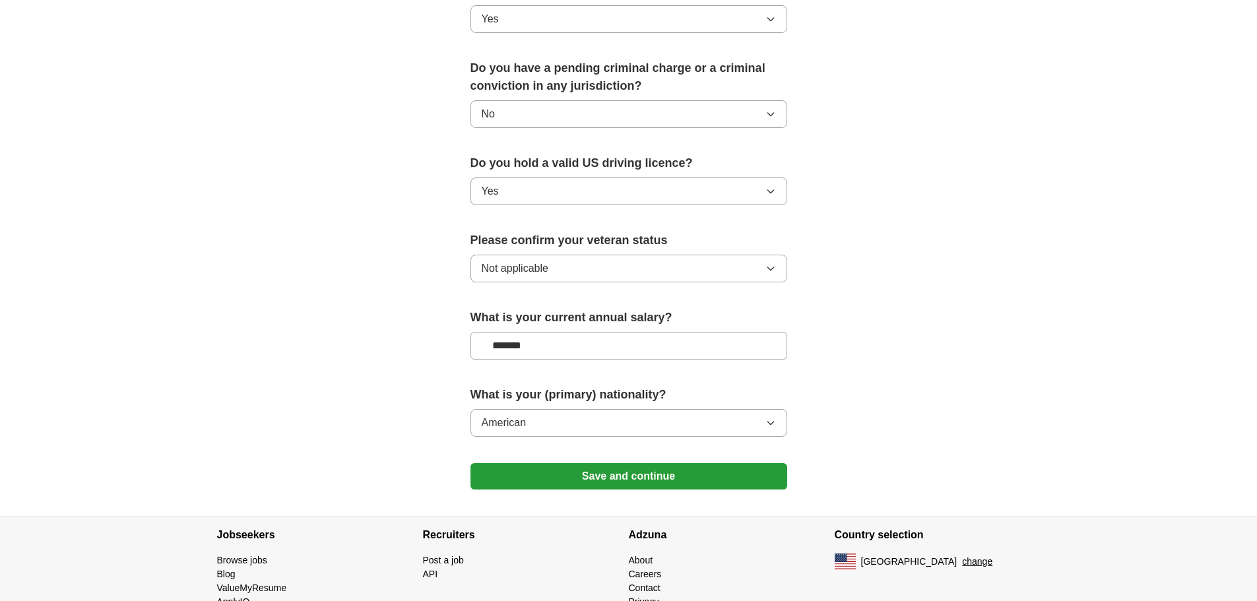
click at [597, 467] on button "Save and continue" at bounding box center [629, 476] width 317 height 26
